Goal: Task Accomplishment & Management: Use online tool/utility

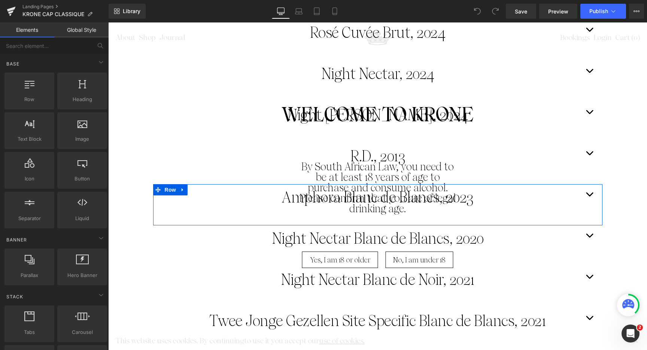
scroll to position [892, 0]
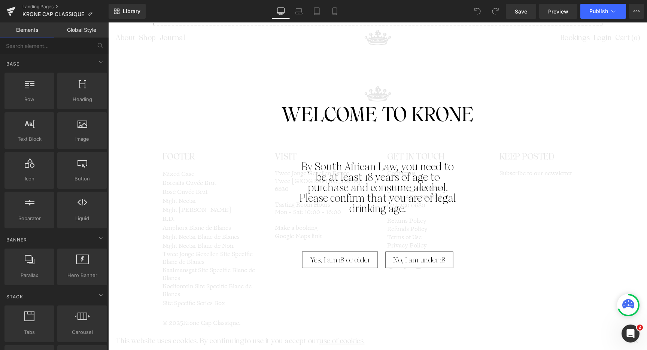
click at [365, 259] on span "Yes, I am 18 or older" at bounding box center [340, 260] width 60 height 16
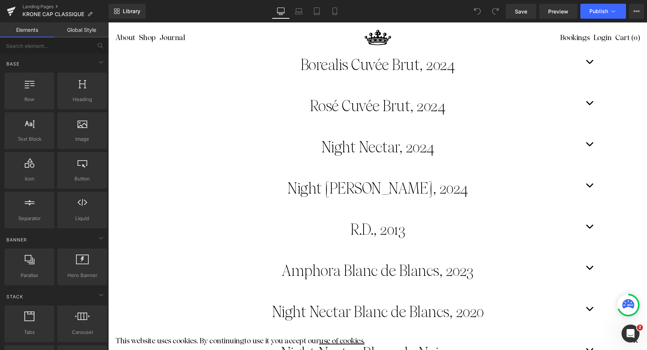
scroll to position [106, 0]
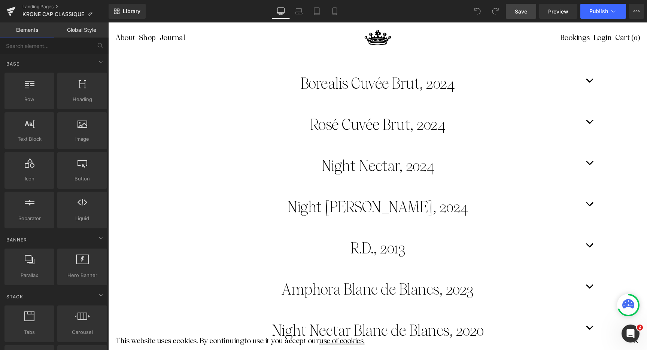
click at [519, 10] on span "Save" at bounding box center [521, 11] width 12 height 8
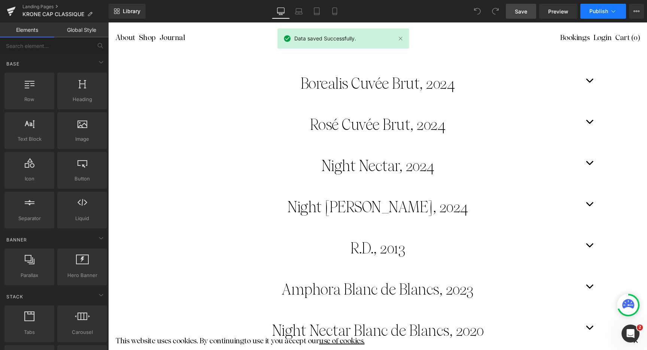
click at [602, 7] on button "Publish" at bounding box center [604, 11] width 46 height 15
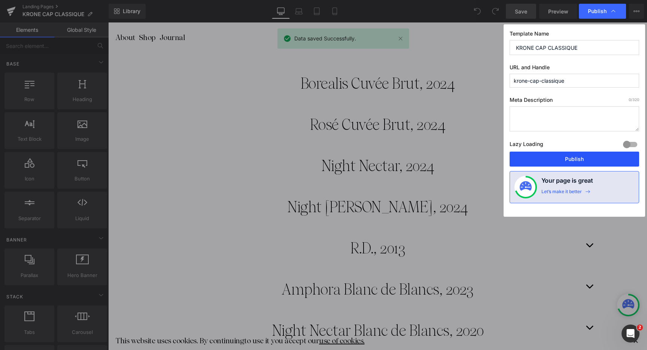
click at [599, 159] on button "Publish" at bounding box center [575, 159] width 130 height 15
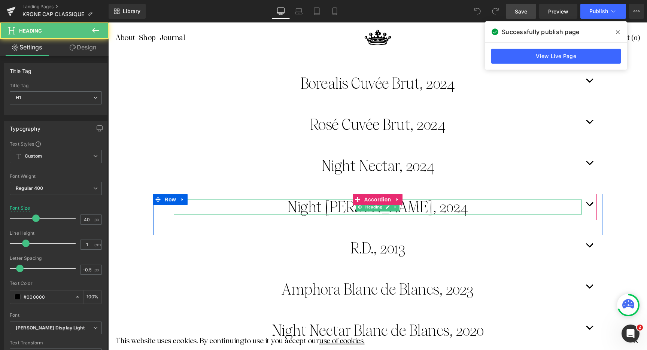
click at [449, 210] on h1 "Night Nectar Rosé, 2024" at bounding box center [378, 207] width 408 height 15
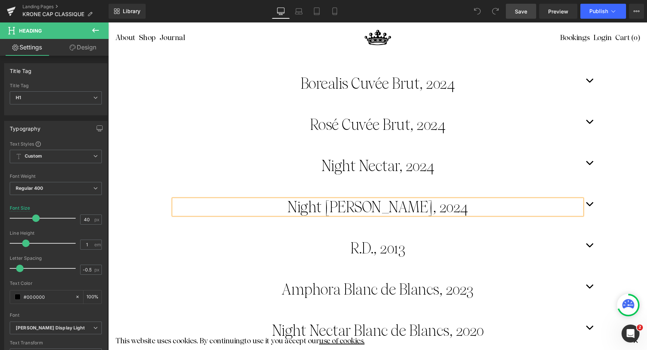
click at [456, 209] on h1 "Night Nectar Rosé, 2024" at bounding box center [378, 207] width 408 height 15
drag, startPoint x: 519, startPoint y: 10, endPoint x: 610, endPoint y: 15, distance: 90.8
click at [520, 10] on span "Save" at bounding box center [521, 11] width 12 height 8
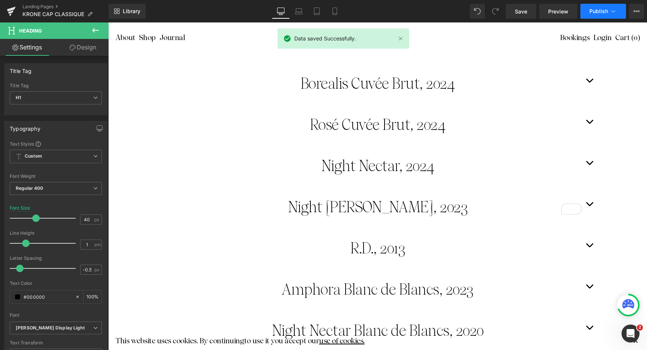
click at [600, 13] on span "Publish" at bounding box center [599, 11] width 19 height 6
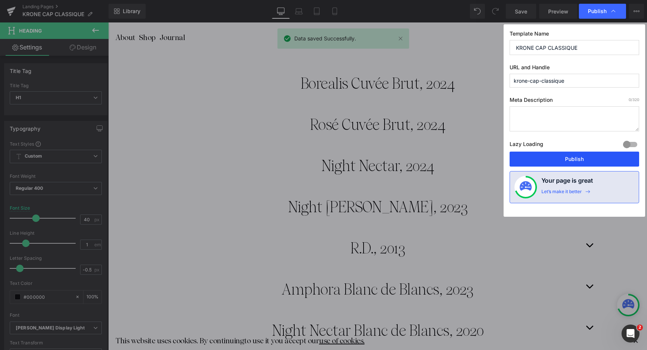
click at [600, 164] on button "Publish" at bounding box center [575, 159] width 130 height 15
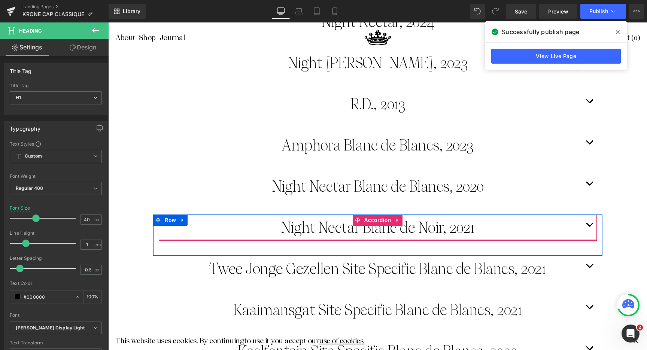
scroll to position [252, 0]
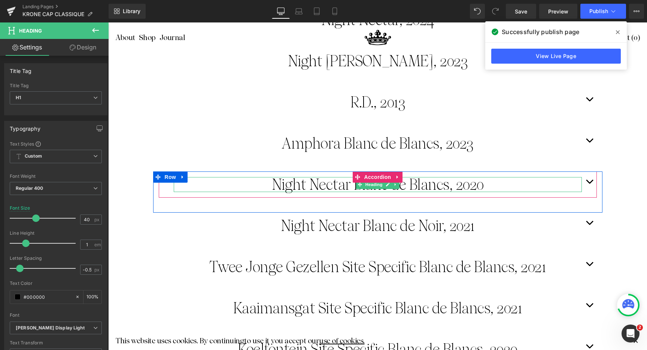
click at [484, 185] on h1 "Night Nectar Blanc de Blancs, 2020" at bounding box center [378, 184] width 408 height 15
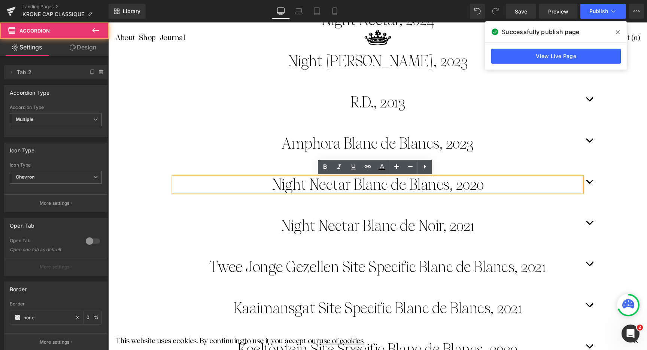
click at [590, 184] on span "button" at bounding box center [590, 184] width 0 height 0
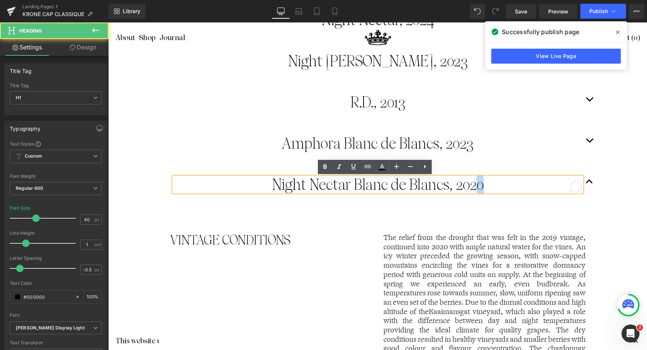
click at [477, 185] on h1 "Night Nectar Blanc de Blancs, 2020" at bounding box center [378, 184] width 408 height 15
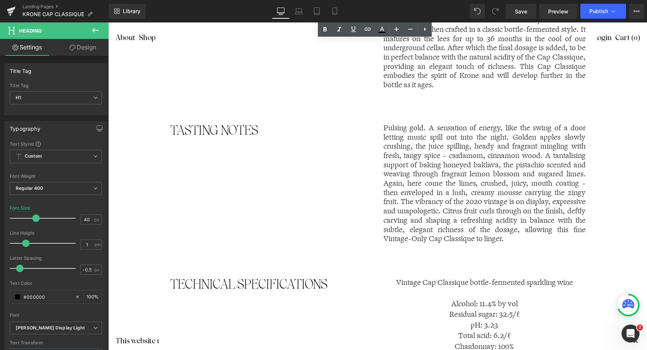
scroll to position [788, 0]
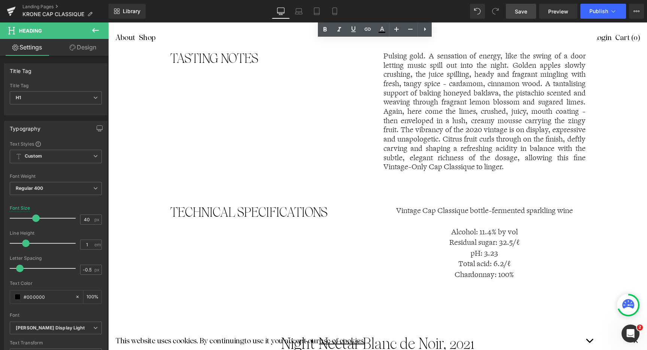
click at [529, 12] on link "Save" at bounding box center [521, 11] width 30 height 15
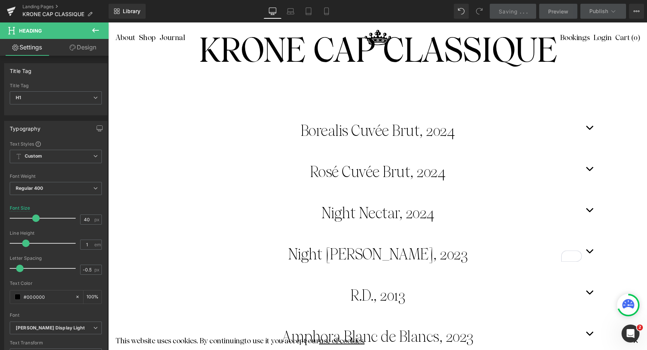
scroll to position [0, 0]
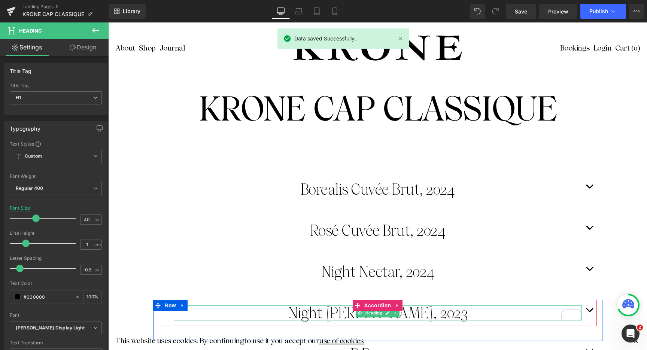
click at [492, 312] on h1 "Night Nectar Rosé, 2023" at bounding box center [378, 313] width 408 height 15
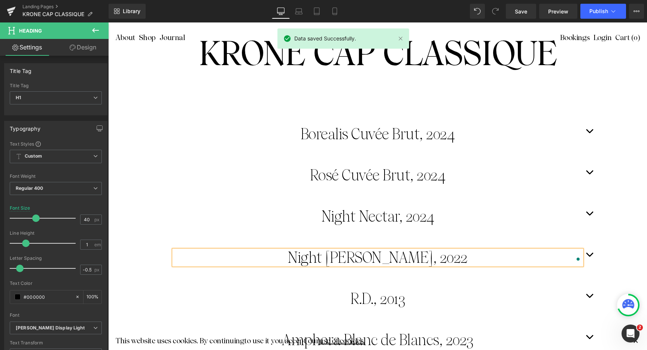
scroll to position [203, 0]
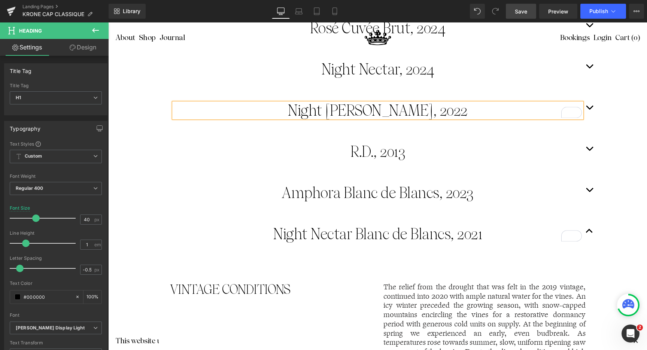
click at [523, 9] on span "Save" at bounding box center [521, 11] width 12 height 8
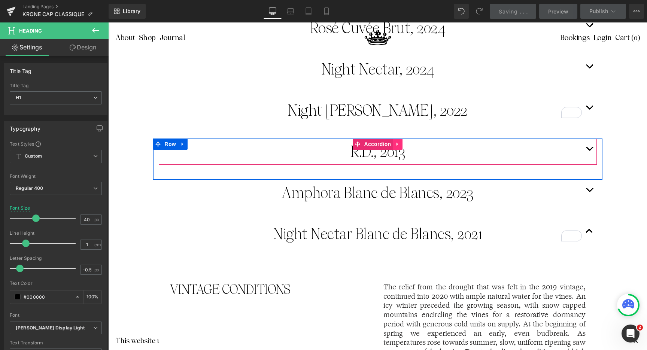
click at [395, 143] on icon at bounding box center [397, 145] width 5 height 6
click at [403, 147] on link at bounding box center [403, 144] width 10 height 11
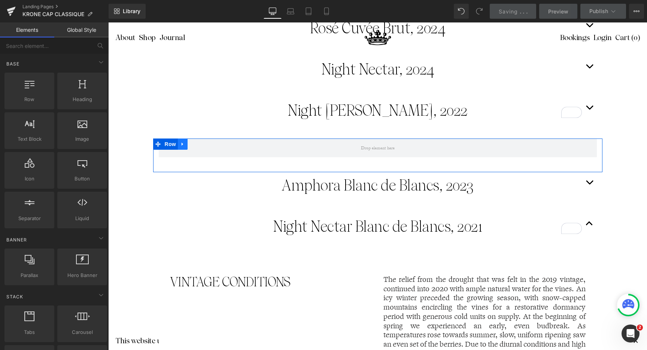
click at [182, 144] on icon at bounding box center [182, 144] width 1 height 3
click at [201, 144] on icon at bounding box center [202, 144] width 5 height 5
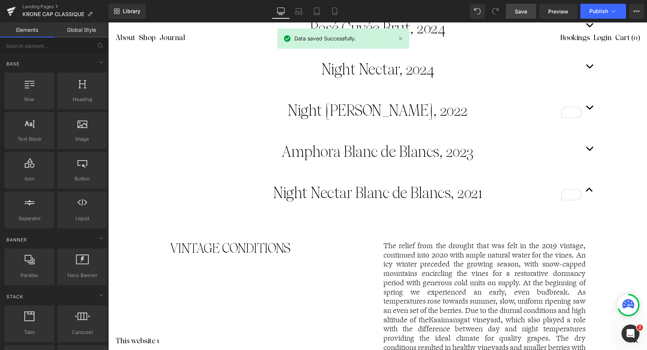
click at [529, 13] on link "Save" at bounding box center [521, 11] width 30 height 15
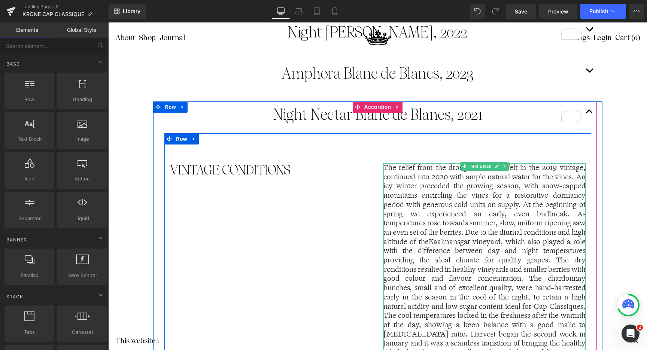
scroll to position [283, 0]
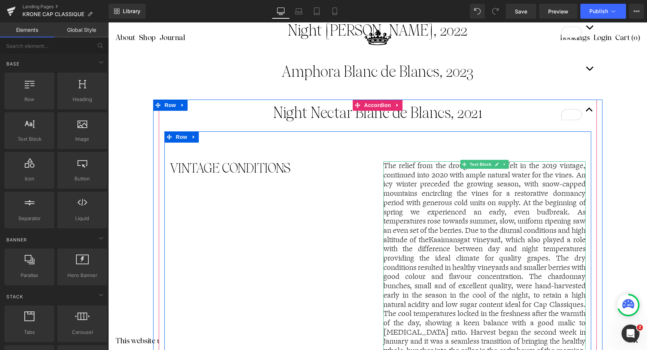
click at [453, 230] on p "The relief from the drought that was felt in the 2019 vintage, continued into 2…" at bounding box center [485, 262] width 202 height 203
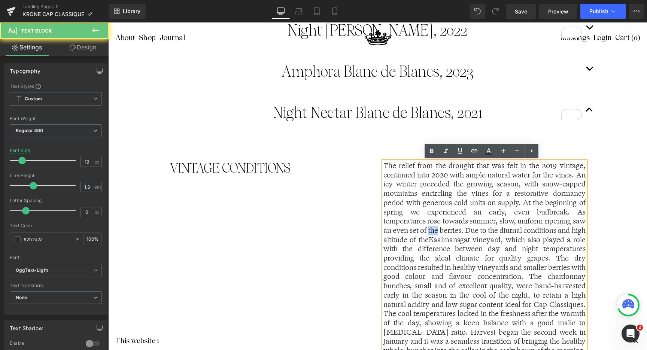
click at [453, 230] on p "The relief from the drought that was felt in the 2019 vintage, continued into 2…" at bounding box center [485, 262] width 202 height 203
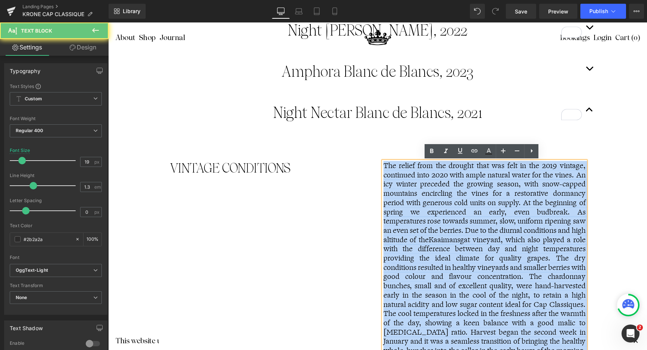
click at [453, 230] on p "The relief from the drought that was felt in the 2019 vintage, continued into 2…" at bounding box center [485, 262] width 202 height 203
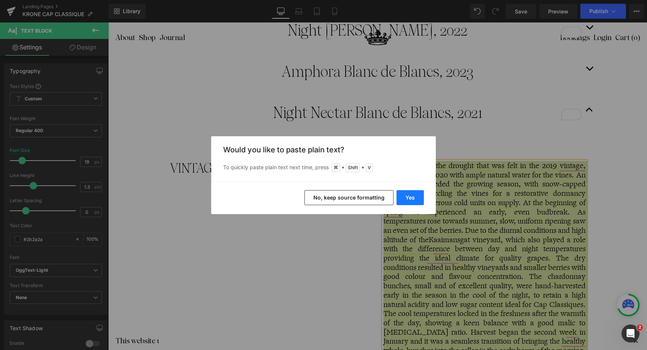
drag, startPoint x: 415, startPoint y: 198, endPoint x: 317, endPoint y: 191, distance: 97.7
click at [415, 198] on button "Yes" at bounding box center [410, 197] width 27 height 15
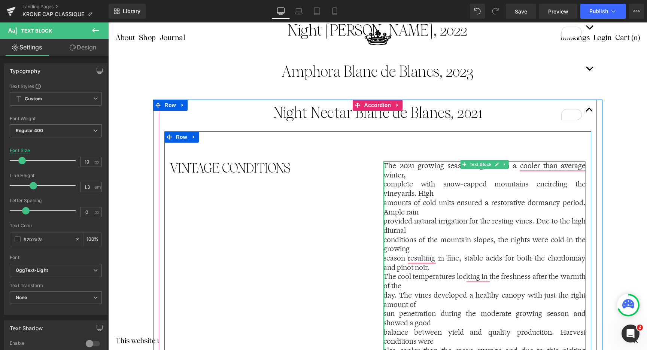
click at [384, 184] on div "The 2021 growing season began with a cooler than average winter, complete with …" at bounding box center [485, 313] width 202 height 305
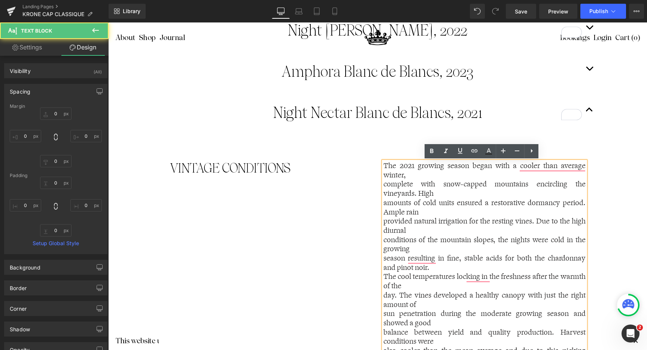
click at [384, 185] on p "complete with snow-capped mountains encircling the vineyards. High" at bounding box center [485, 189] width 202 height 18
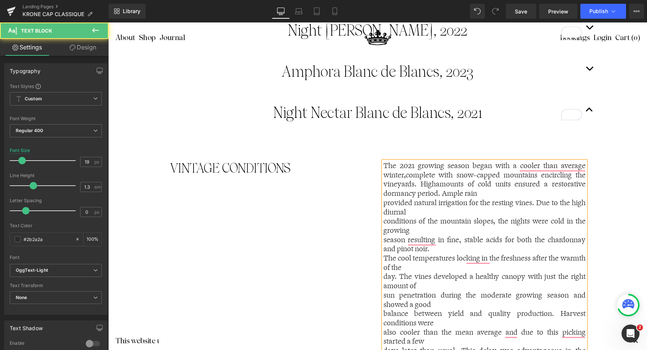
click at [384, 202] on div "The 2021 growing season began with a cooler than average winter, complete with …" at bounding box center [485, 304] width 202 height 287
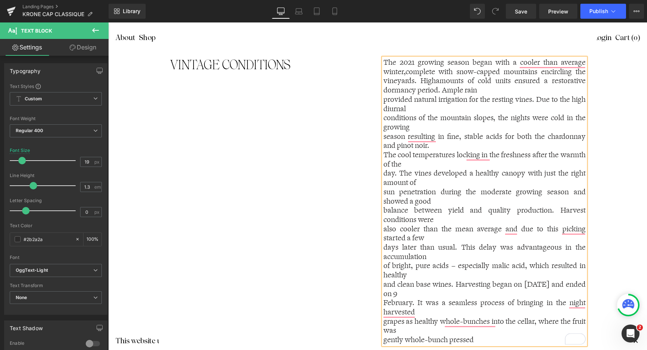
scroll to position [385, 0]
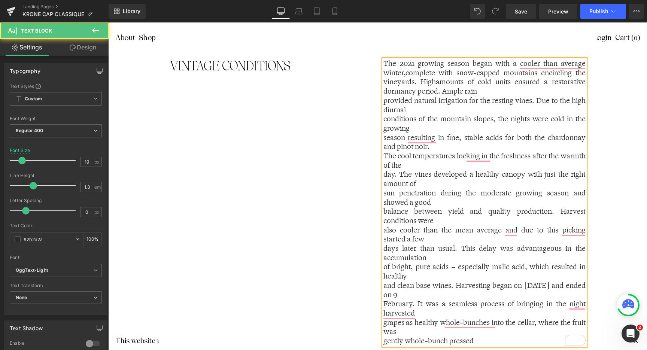
click at [384, 102] on p "provided natural irrigation for the resting vines. Due to the high diurnal" at bounding box center [485, 105] width 202 height 18
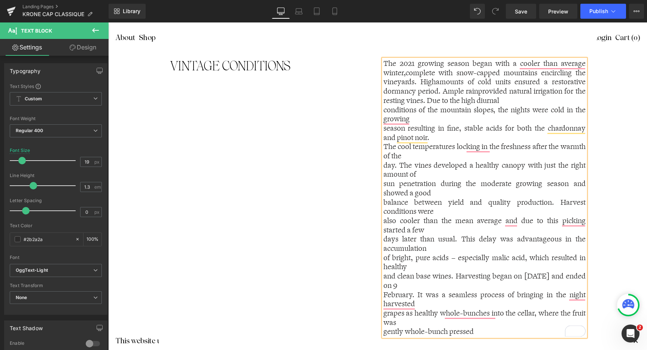
click at [384, 109] on p "conditions of the mountain slopes, the nights were cold in the growing" at bounding box center [485, 115] width 202 height 18
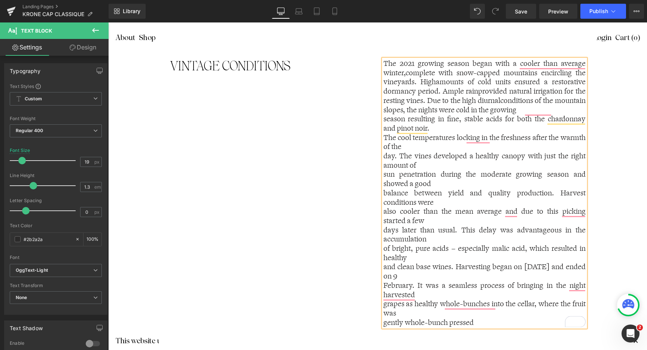
click at [384, 118] on p "season resulting in fine, stable acids for both the chardonnay and pinot noir." at bounding box center [485, 124] width 202 height 18
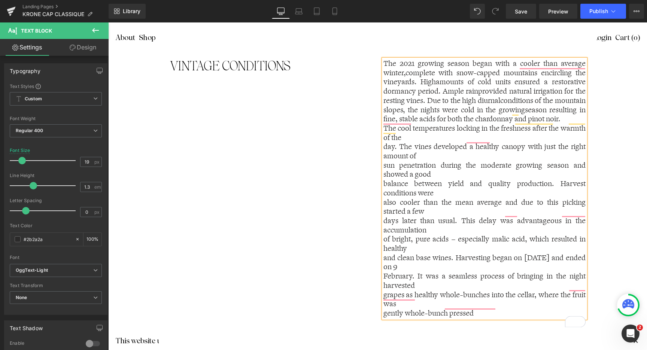
click at [384, 135] on p "The cool temperatures locking in the freshness after the warmth of the" at bounding box center [485, 133] width 202 height 18
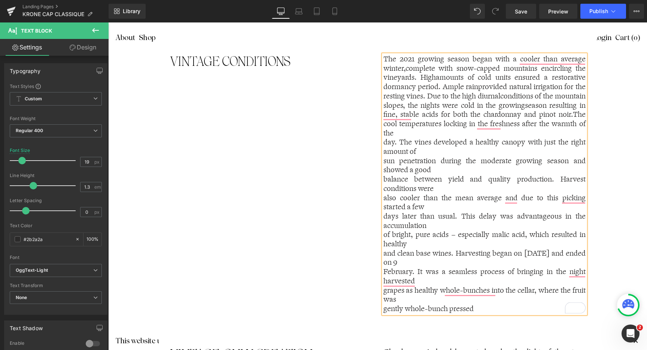
click at [378, 146] on div "The 2021 growing season began with a cooler than average winter, complete with …" at bounding box center [485, 184] width 214 height 259
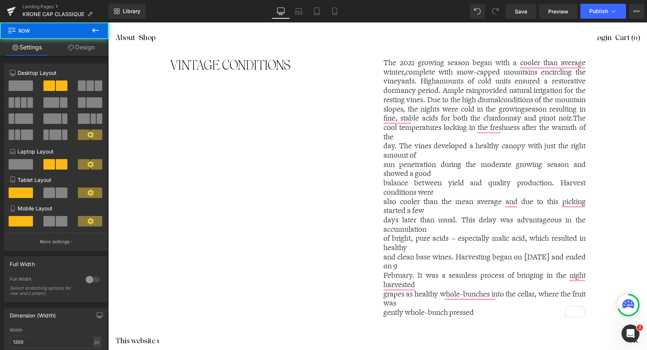
click at [384, 147] on p "day. The vines developed a healthy canopy with just the right amount of" at bounding box center [485, 151] width 202 height 18
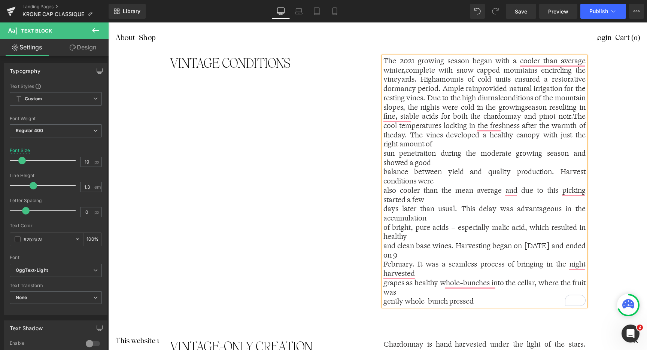
click at [384, 151] on div "The 2021 growing season began with a cooler than average winter, complete with …" at bounding box center [485, 182] width 202 height 250
click at [384, 154] on div "The 2021 growing season began with a cooler than average winter, complete with …" at bounding box center [485, 182] width 202 height 250
click at [403, 150] on p "sun penetration during the moderate growing season and showed a good" at bounding box center [485, 158] width 202 height 18
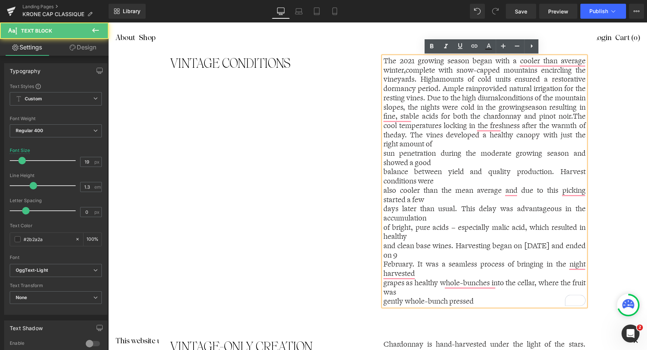
click at [384, 154] on p "sun penetration during the moderate growing season and showed a good" at bounding box center [485, 158] width 202 height 18
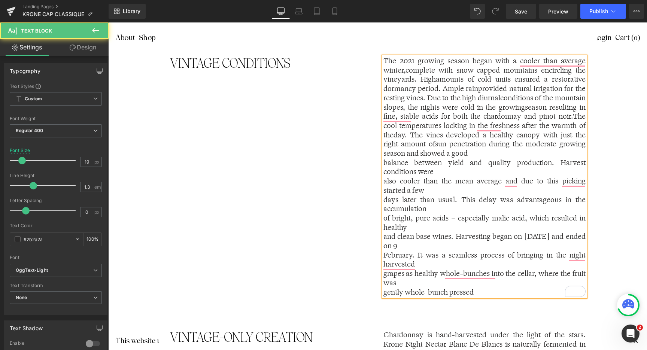
click at [384, 162] on p "balance between yield and quality production. Harvest conditions were" at bounding box center [485, 168] width 202 height 18
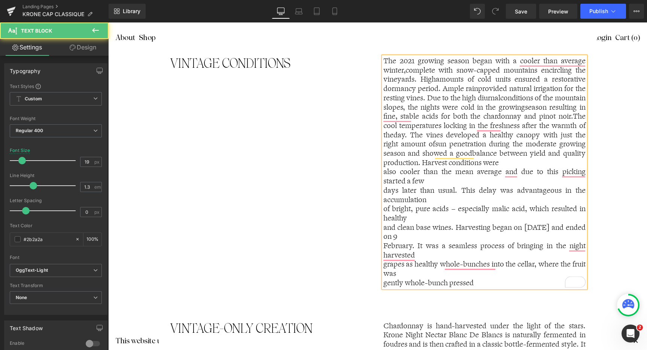
click at [384, 170] on p "also cooler than the mean average and due to this picking started a few" at bounding box center [485, 176] width 202 height 18
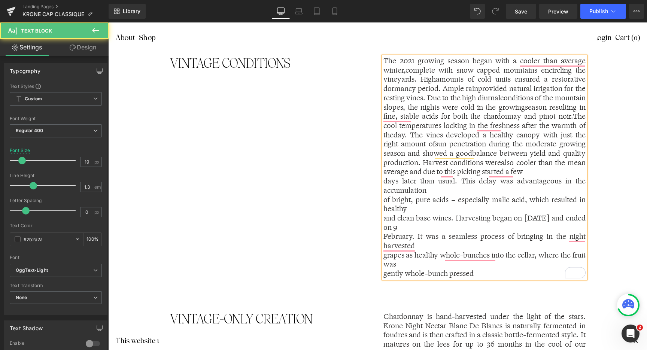
click at [384, 181] on p "days later than usual. This delay was advantageous in the accumulation" at bounding box center [485, 186] width 202 height 18
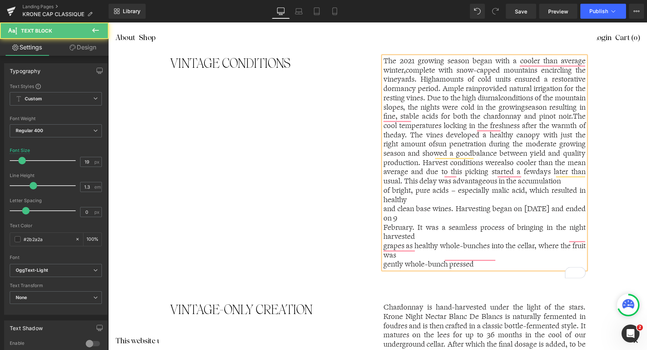
click at [384, 199] on p "of bright, pure acids – especially malic acid, which resulted in healthy" at bounding box center [485, 195] width 202 height 18
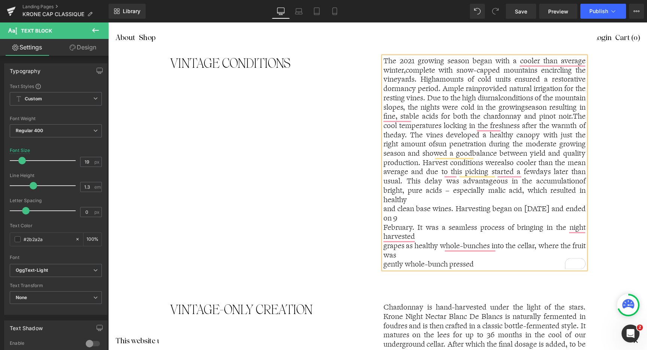
click at [384, 208] on p "and clean base wines. Harvesting began on 18 January and ended on 9" at bounding box center [485, 214] width 202 height 18
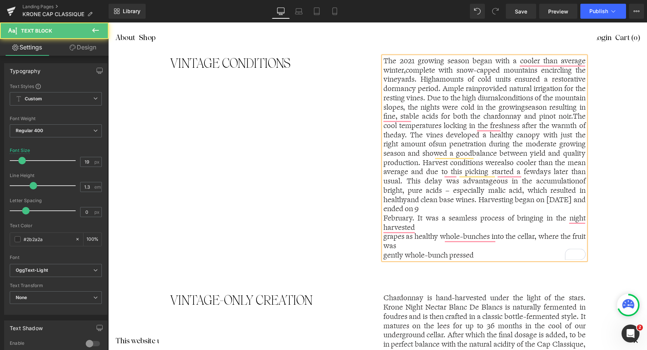
click at [384, 218] on div "The 2021 growing season began with a cooler than average winter, complete with …" at bounding box center [485, 158] width 202 height 203
click at [384, 218] on p "February. It was a seamless process of bringing in the night harvested" at bounding box center [485, 223] width 202 height 18
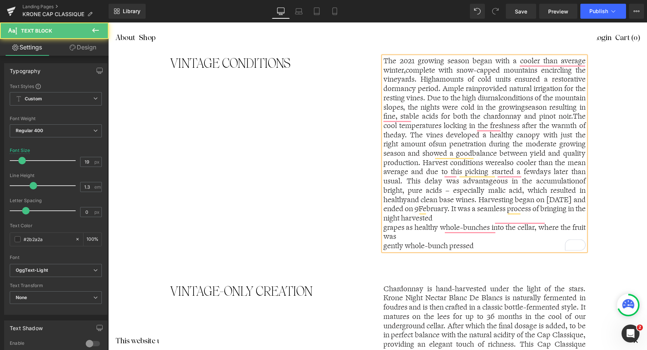
click at [384, 228] on p "grapes as healthy whole-bunches into the cellar, where the fruit was" at bounding box center [485, 232] width 202 height 18
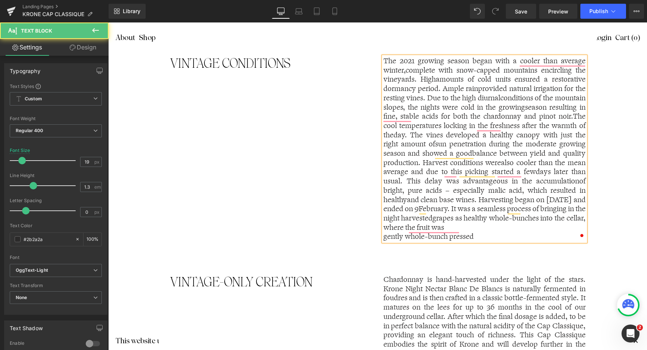
click at [384, 238] on div "The 2021 growing season began with a cooler than average winter, complete with …" at bounding box center [485, 149] width 202 height 185
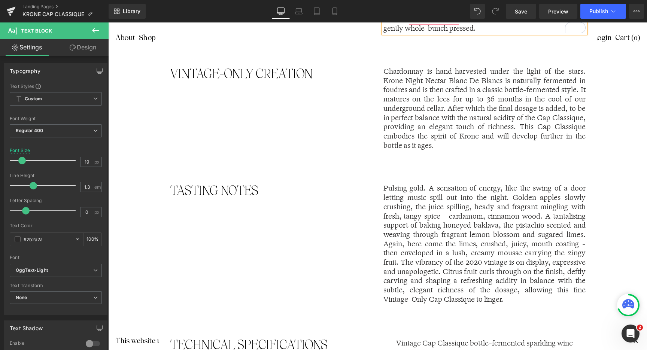
scroll to position [602, 0]
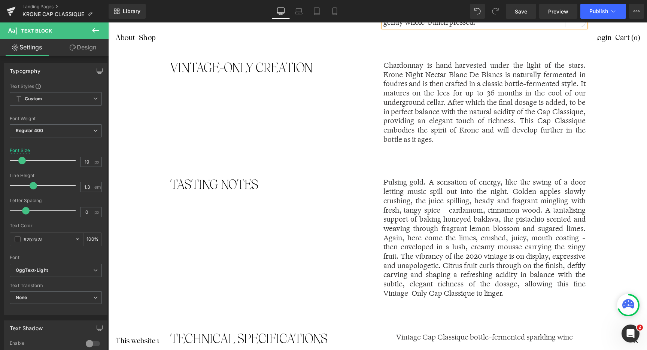
click at [442, 241] on p "Pulsing gold. A sensation of energy, like the swing of a door letting music spi…" at bounding box center [485, 238] width 202 height 120
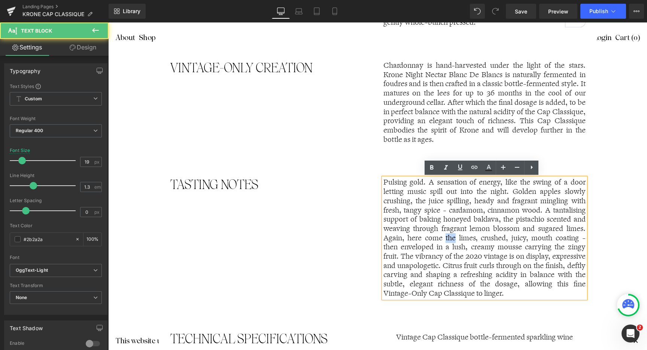
click at [442, 241] on p "Pulsing gold. A sensation of energy, like the swing of a door letting music spi…" at bounding box center [485, 238] width 202 height 120
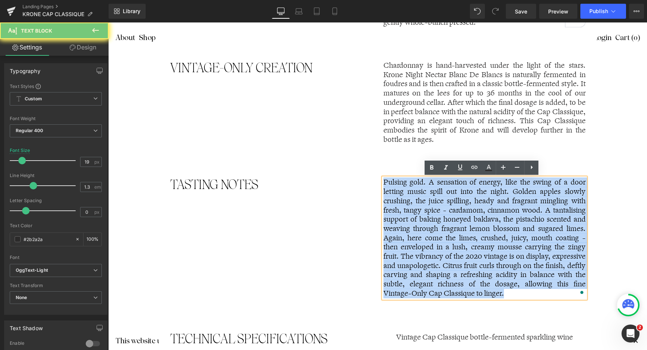
click at [442, 241] on p "Pulsing gold. A sensation of energy, like the swing of a door letting music spi…" at bounding box center [485, 238] width 202 height 120
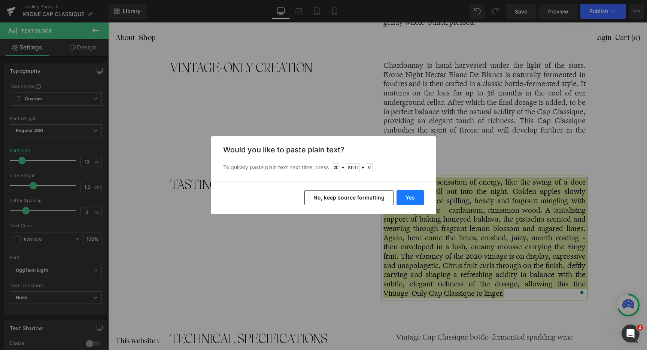
click at [411, 195] on button "Yes" at bounding box center [410, 197] width 27 height 15
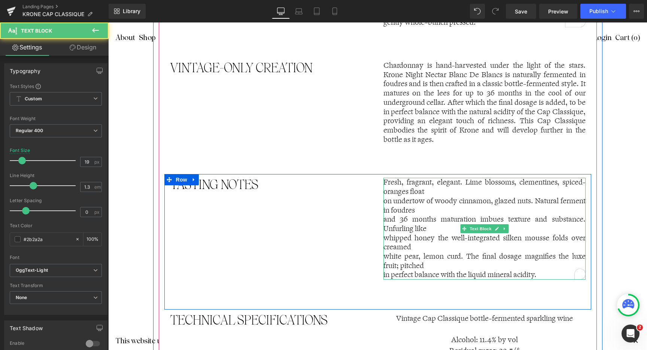
click at [384, 201] on p "on undertow of woody cinnamon, glazed nuts. Natural ferment in foudres" at bounding box center [485, 206] width 202 height 18
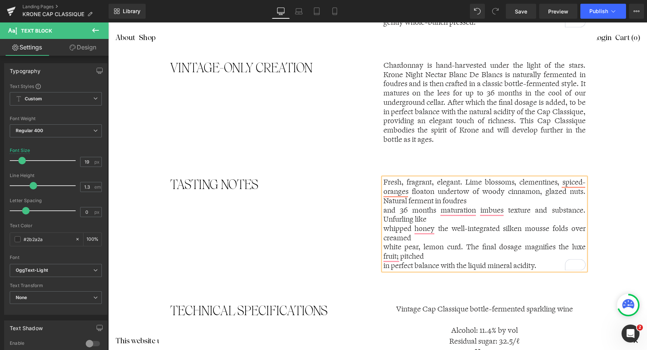
click at [384, 211] on p "and 36 months maturation imbues texture and substance. Unfurling like" at bounding box center [485, 215] width 202 height 18
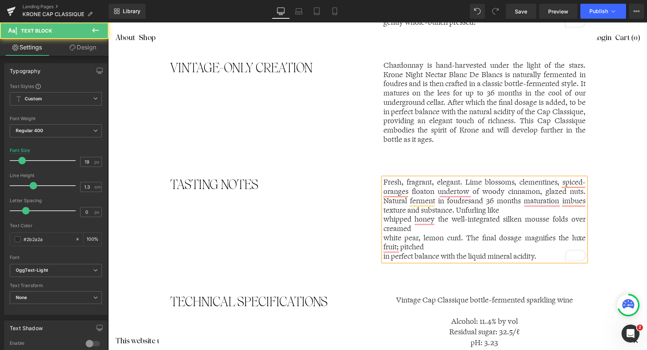
click at [384, 219] on p "whipped honey the well-integrated silken mousse folds over creamed" at bounding box center [485, 224] width 202 height 18
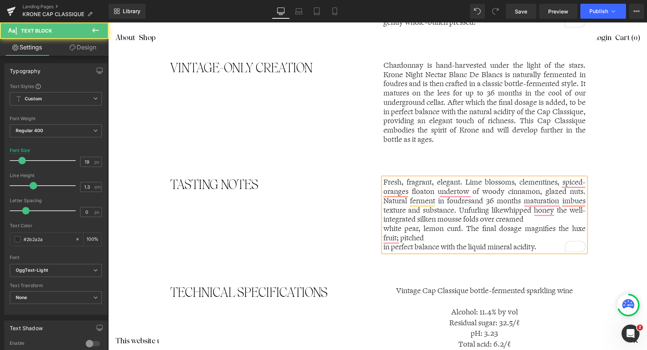
drag, startPoint x: 380, startPoint y: 229, endPoint x: 383, endPoint y: 222, distance: 7.5
click at [384, 229] on div "Fresh, fragrant, elegant. Lime blossoms, clementines, spiced-oranges float on u…" at bounding box center [485, 215] width 202 height 74
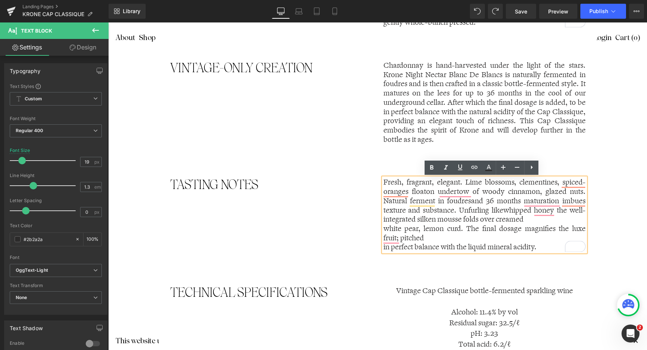
click at [384, 229] on p "white pear, lemon curd. The final dosage magnifies the luxe fruit; pitched" at bounding box center [485, 233] width 202 height 18
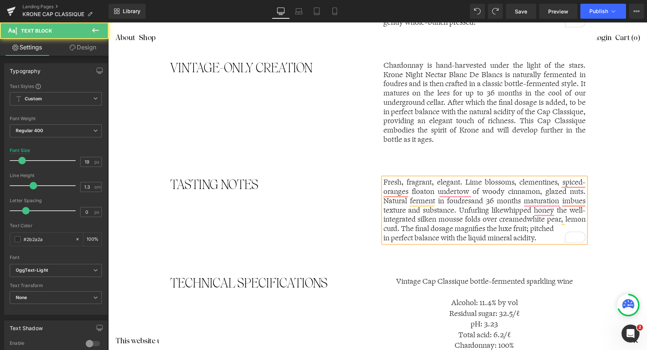
click at [384, 237] on p "in perfect balance with the liquid mineral acidity." at bounding box center [485, 238] width 202 height 9
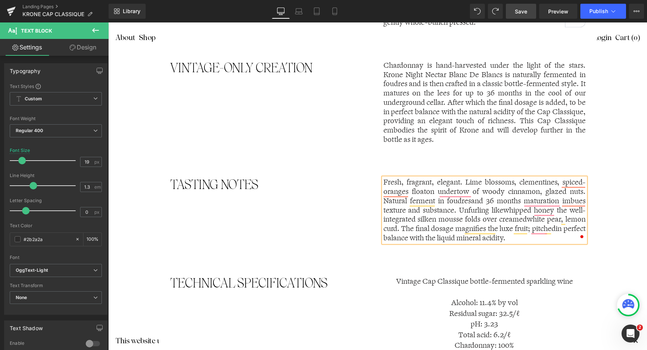
click at [522, 12] on span "Save" at bounding box center [521, 11] width 12 height 8
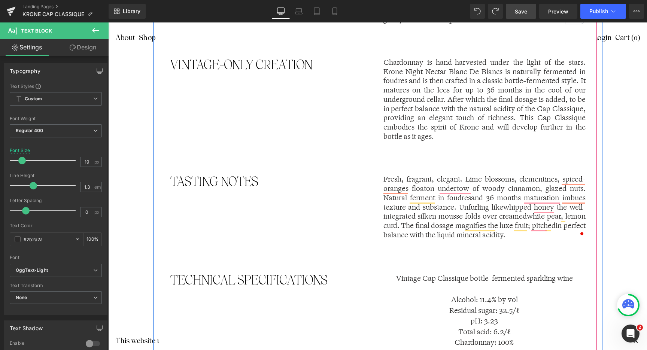
scroll to position [604, 0]
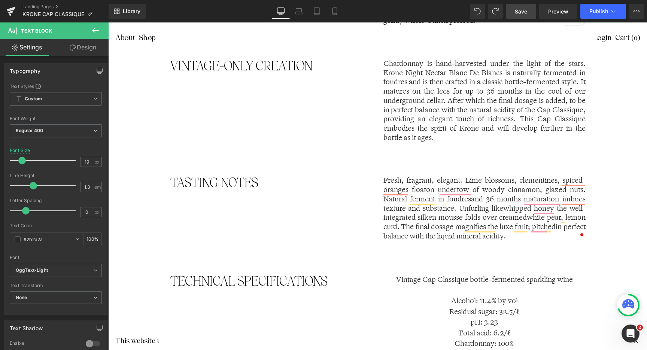
click at [518, 7] on span "Save" at bounding box center [521, 11] width 12 height 8
click at [597, 7] on button "Publish" at bounding box center [604, 11] width 46 height 15
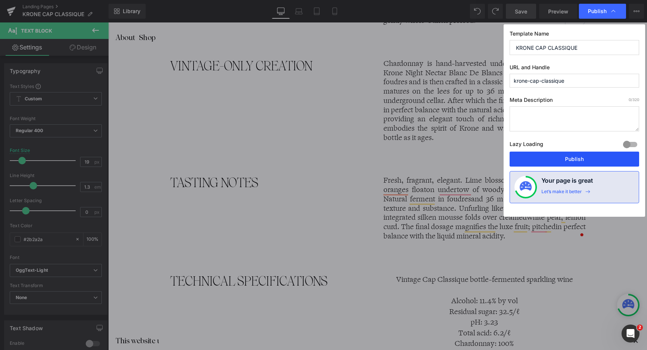
drag, startPoint x: 597, startPoint y: 161, endPoint x: 134, endPoint y: 327, distance: 491.2
click at [597, 161] on button "Publish" at bounding box center [575, 159] width 130 height 15
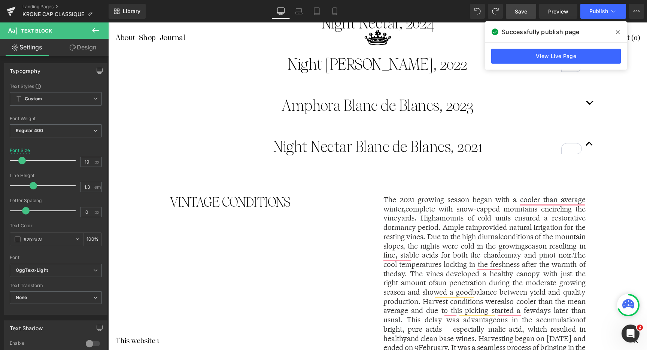
scroll to position [244, 0]
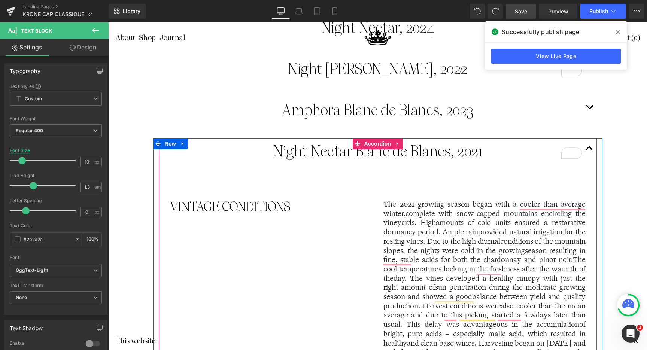
click at [588, 147] on button "button" at bounding box center [589, 151] width 15 height 26
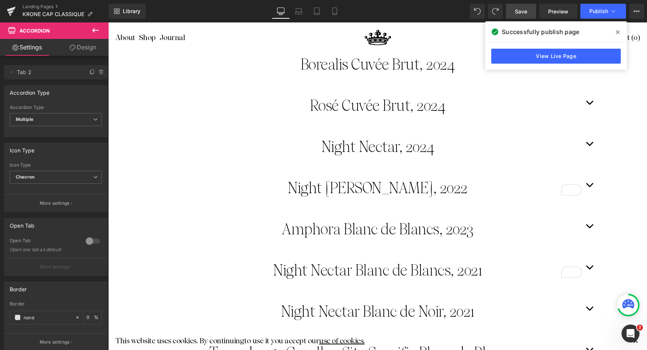
scroll to position [124, 0]
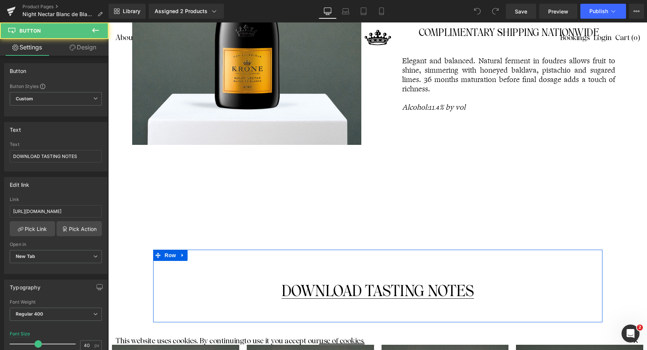
click at [375, 290] on div "DOWNLOAD TASTING NOTES Button" at bounding box center [378, 292] width 438 height 16
click at [374, 293] on span "Button" at bounding box center [377, 291] width 17 height 9
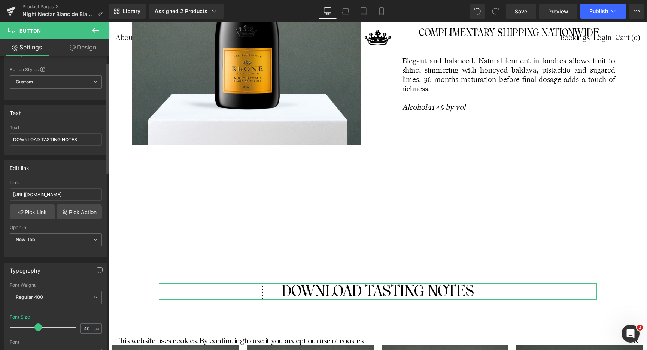
scroll to position [18, 0]
click at [52, 194] on input "[URL][DOMAIN_NAME]" at bounding box center [56, 194] width 92 height 12
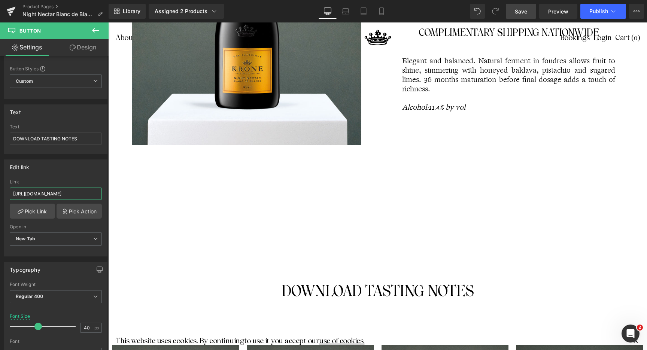
type input "[URL][DOMAIN_NAME]"
click at [522, 12] on span "Save" at bounding box center [521, 11] width 12 height 8
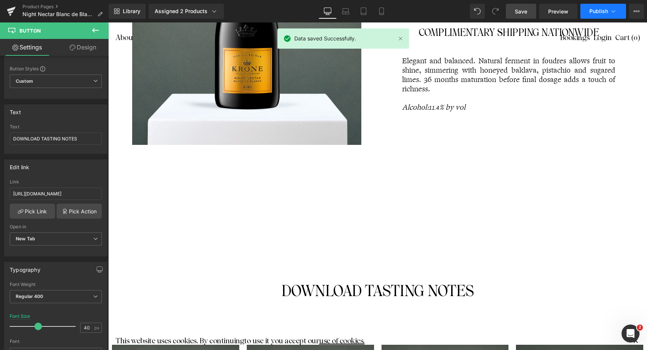
click at [596, 10] on span "Publish" at bounding box center [599, 11] width 19 height 6
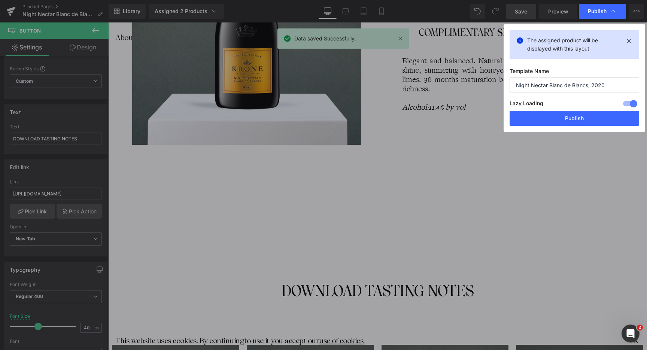
click at [612, 88] on input "Night Nectar Blanc de Blancs, 2020" at bounding box center [575, 85] width 130 height 15
type input "Night Nectar Blanc de Blancs, 2021"
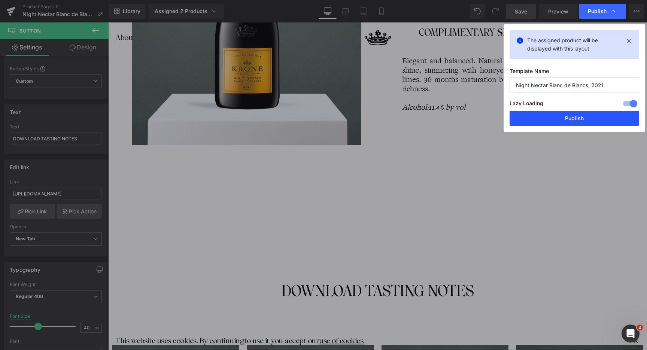
click at [585, 115] on button "Publish" at bounding box center [575, 118] width 130 height 15
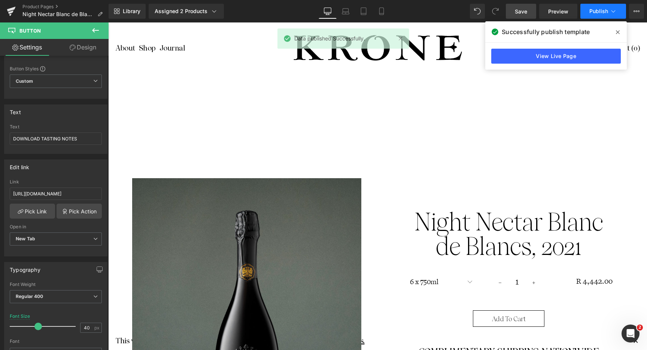
click at [617, 10] on icon at bounding box center [613, 10] width 7 height 7
